Goal: Information Seeking & Learning: Understand process/instructions

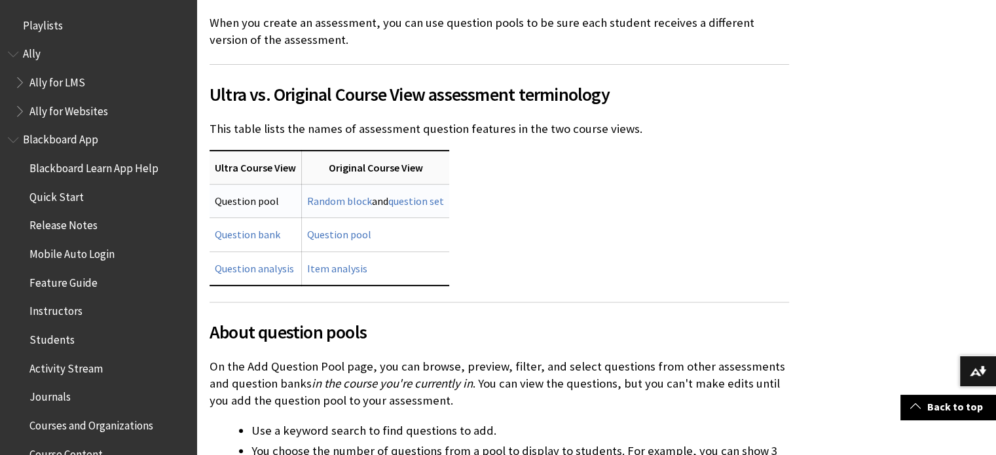
scroll to position [2232, 0]
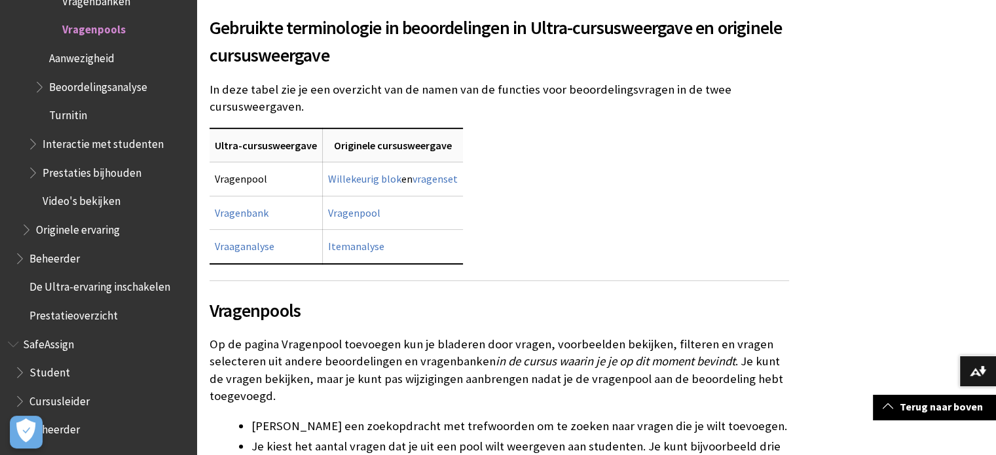
scroll to position [524, 0]
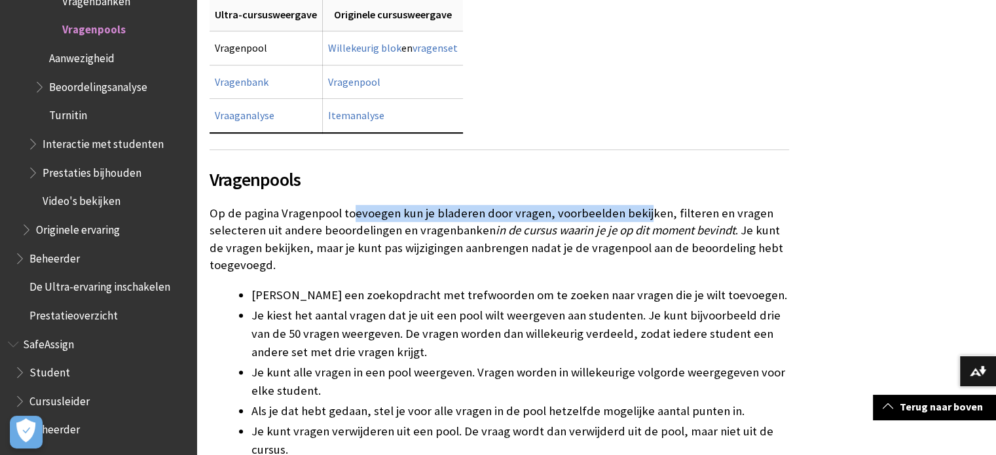
drag, startPoint x: 351, startPoint y: 214, endPoint x: 637, endPoint y: 217, distance: 285.5
click at [637, 217] on p "Op de pagina Vragenpool toevoegen kun je bladeren door vragen, voorbeelden beki…" at bounding box center [500, 239] width 580 height 69
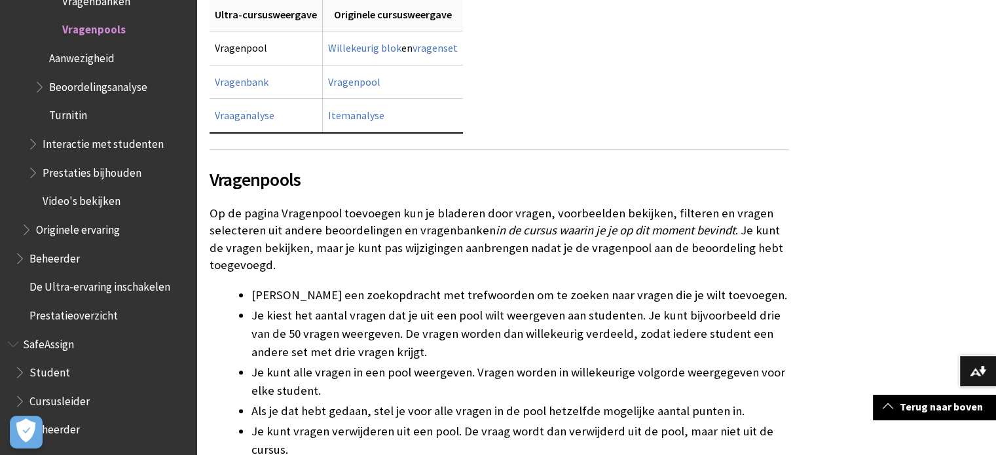
drag, startPoint x: 652, startPoint y: 250, endPoint x: 665, endPoint y: 279, distance: 31.4
click at [652, 251] on p "Op de pagina Vragenpool toevoegen kun je bladeren door vragen, voorbeelden beki…" at bounding box center [500, 239] width 580 height 69
click at [669, 274] on div "Je kunt opgeven dat er een willekeurige selectie van vragen moeten worden aange…" at bounding box center [500, 187] width 580 height 858
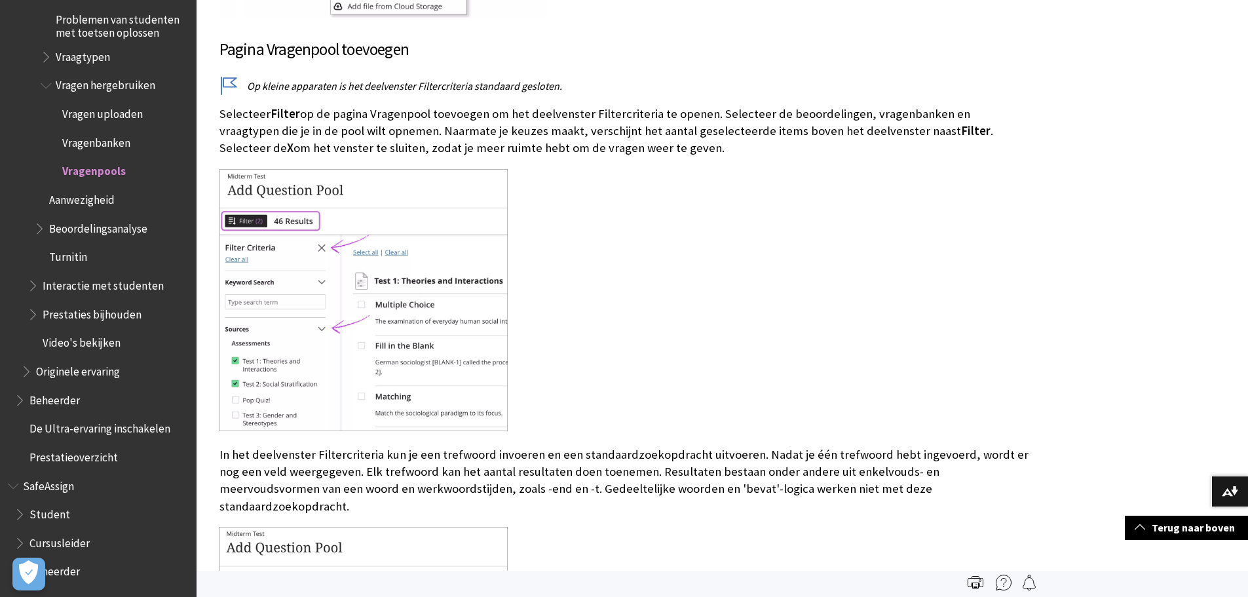
scroll to position [1898, 0]
